Goal: Transaction & Acquisition: Purchase product/service

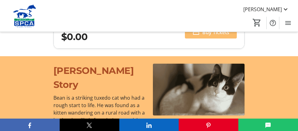
scroll to position [758, 0]
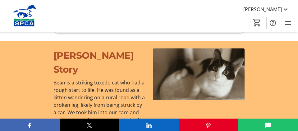
type input "1"
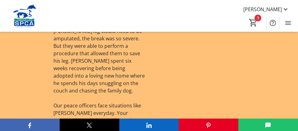
scroll to position [869, 0]
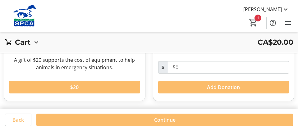
scroll to position [294, 0]
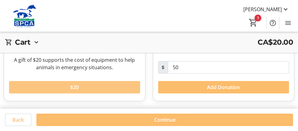
click at [80, 90] on span at bounding box center [74, 87] width 131 height 15
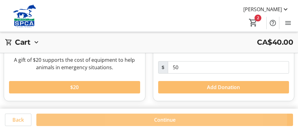
click at [161, 116] on span "Continue" at bounding box center [164, 119] width 21 height 7
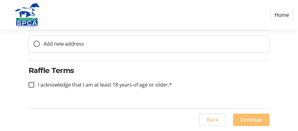
scroll to position [264, 0]
click at [29, 87] on div at bounding box center [32, 85] width 6 height 6
click at [34, 87] on input "I acknowledge that I am at least 18 years of age or older.*" at bounding box center [32, 85] width 6 height 6
checkbox input "true"
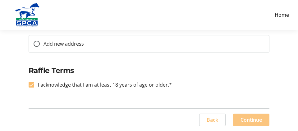
click at [247, 117] on span "Continue" at bounding box center [250, 119] width 21 height 7
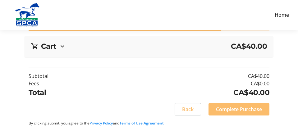
scroll to position [0, 0]
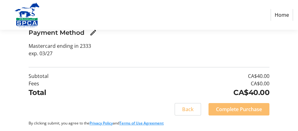
scroll to position [190, 0]
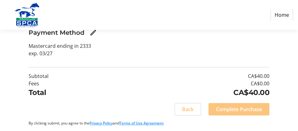
click at [233, 107] on span "Complete Purchase" at bounding box center [239, 108] width 46 height 7
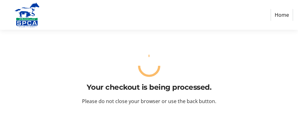
scroll to position [0, 0]
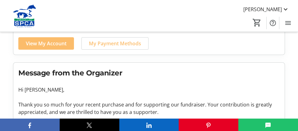
scroll to position [194, 0]
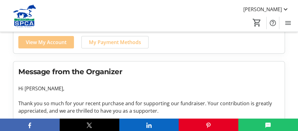
click at [54, 46] on span "View My Account" at bounding box center [46, 41] width 41 height 7
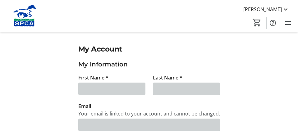
type input "[PERSON_NAME]"
type input "[EMAIL_ADDRESS][DOMAIN_NAME]"
type input "[PHONE_NUMBER]"
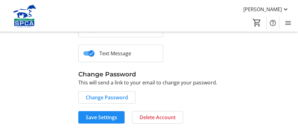
scroll to position [310, 0]
click at [94, 56] on icon "button" at bounding box center [91, 54] width 6 height 6
click at [124, 114] on span at bounding box center [101, 117] width 46 height 15
